Goal: Register for event/course

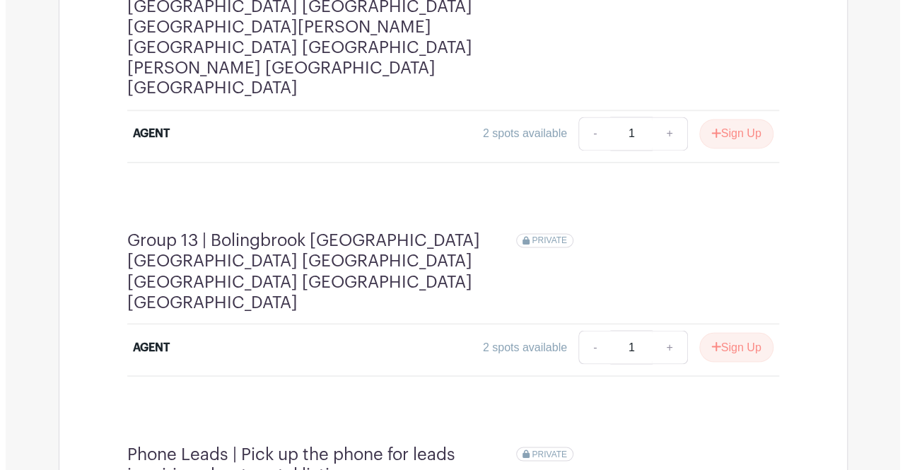
scroll to position [3757, 0]
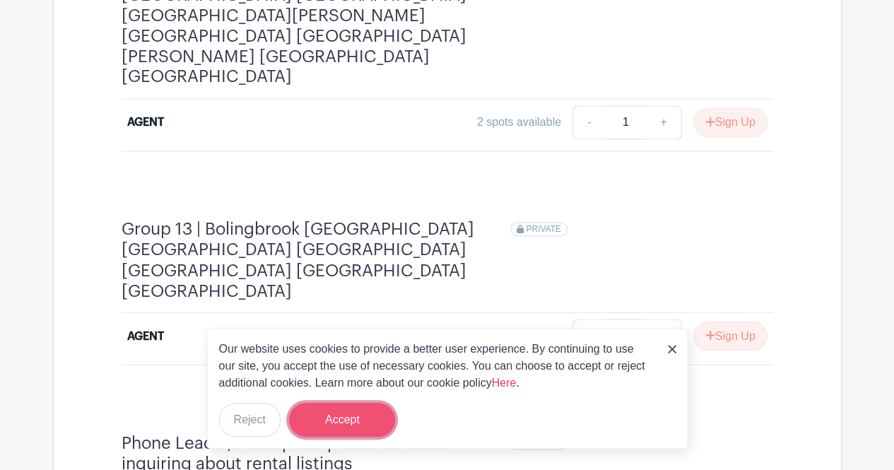
click at [361, 428] on button "Accept" at bounding box center [342, 420] width 106 height 34
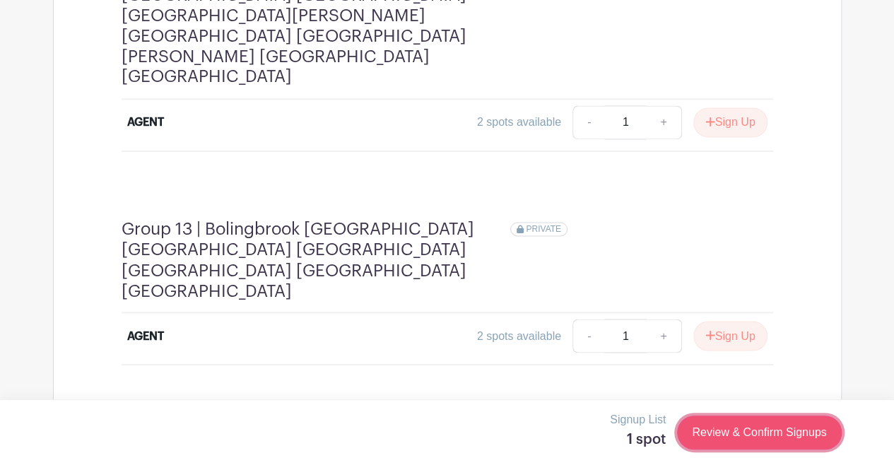
click at [749, 429] on link "Review & Confirm Signups" at bounding box center [759, 433] width 164 height 34
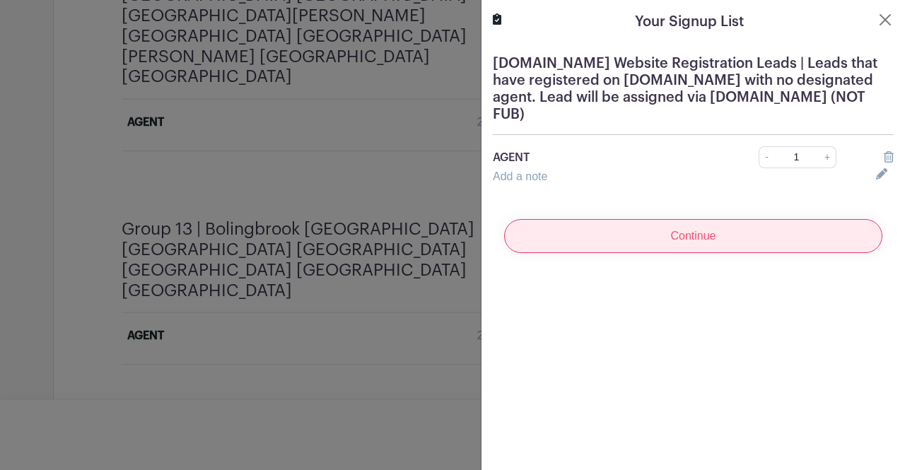
click at [718, 241] on input "Continue" at bounding box center [693, 236] width 378 height 34
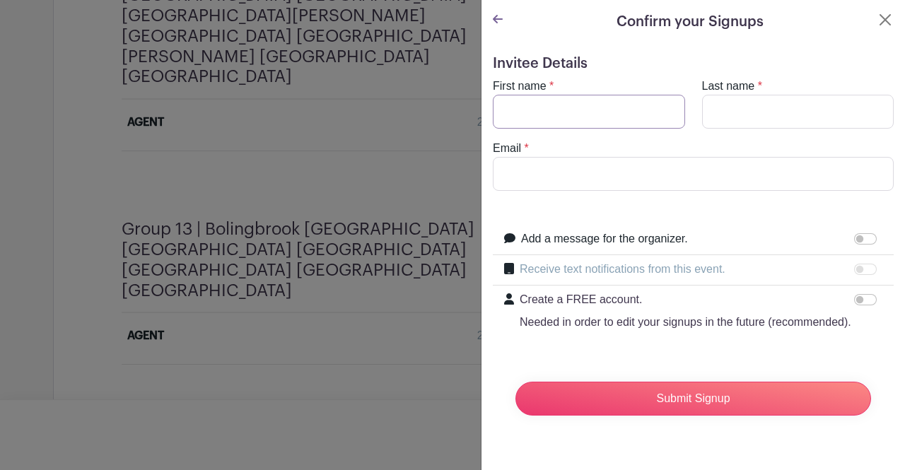
click at [556, 109] on input "First name" at bounding box center [589, 112] width 192 height 34
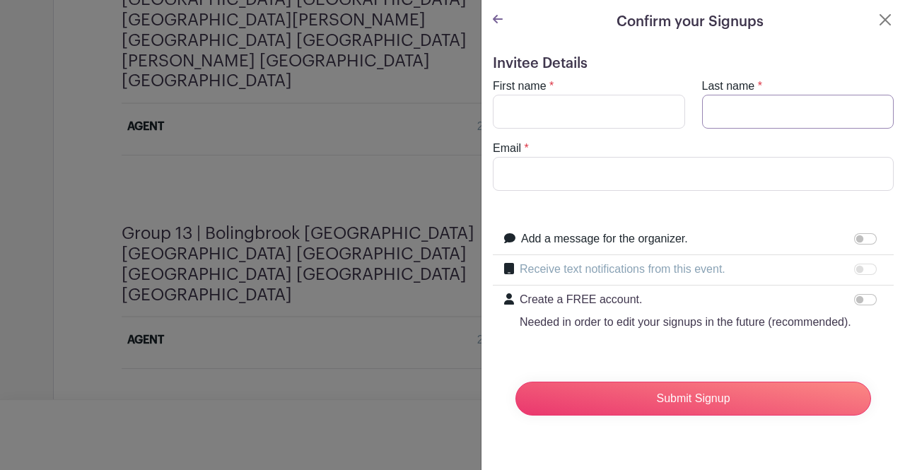
click at [746, 117] on input "Last name" at bounding box center [798, 112] width 192 height 34
type input "Malina"
click at [620, 172] on input "Email" at bounding box center [693, 174] width 401 height 34
type input "[EMAIL_ADDRESS][DOMAIN_NAME]"
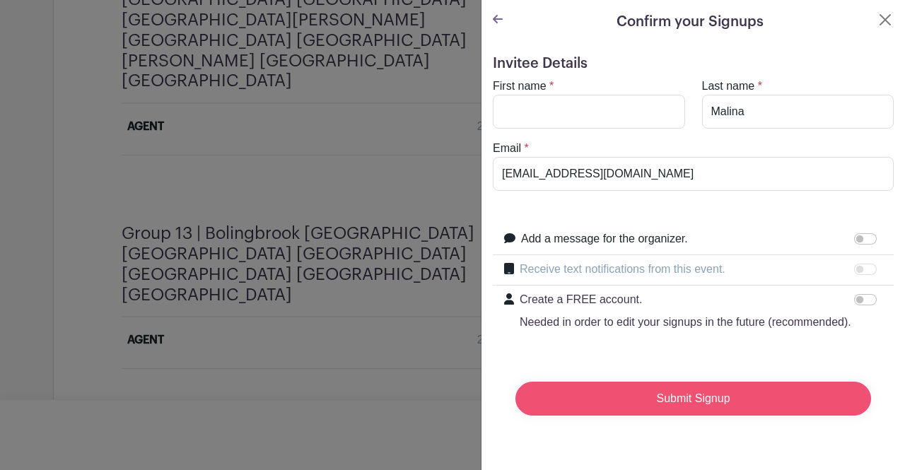
click at [744, 415] on input "Submit Signup" at bounding box center [693, 399] width 356 height 34
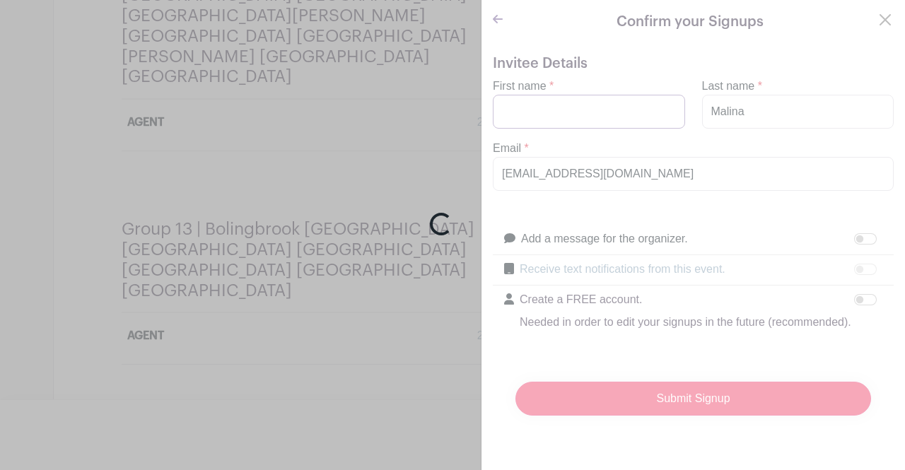
scroll to position [3749, 0]
click at [588, 110] on div "Loading..." at bounding box center [452, 235] width 905 height 470
click at [589, 111] on div "Loading..." at bounding box center [452, 235] width 905 height 470
